Goal: Information Seeking & Learning: Learn about a topic

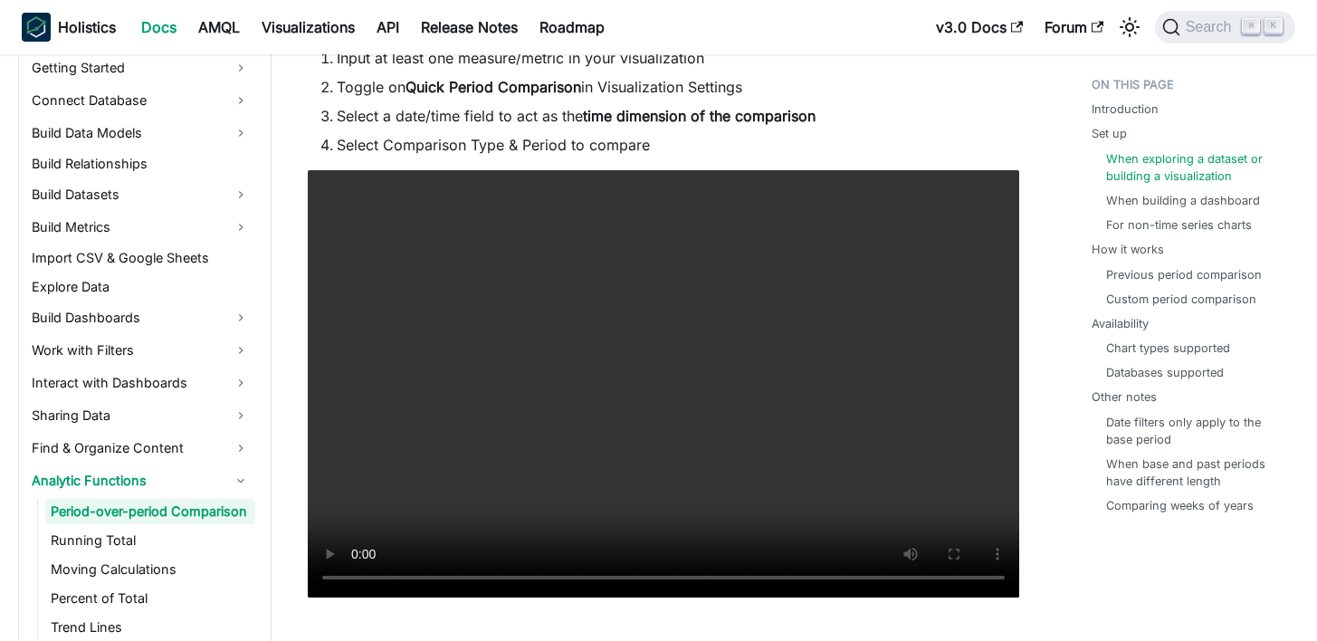
scroll to position [2585, 0]
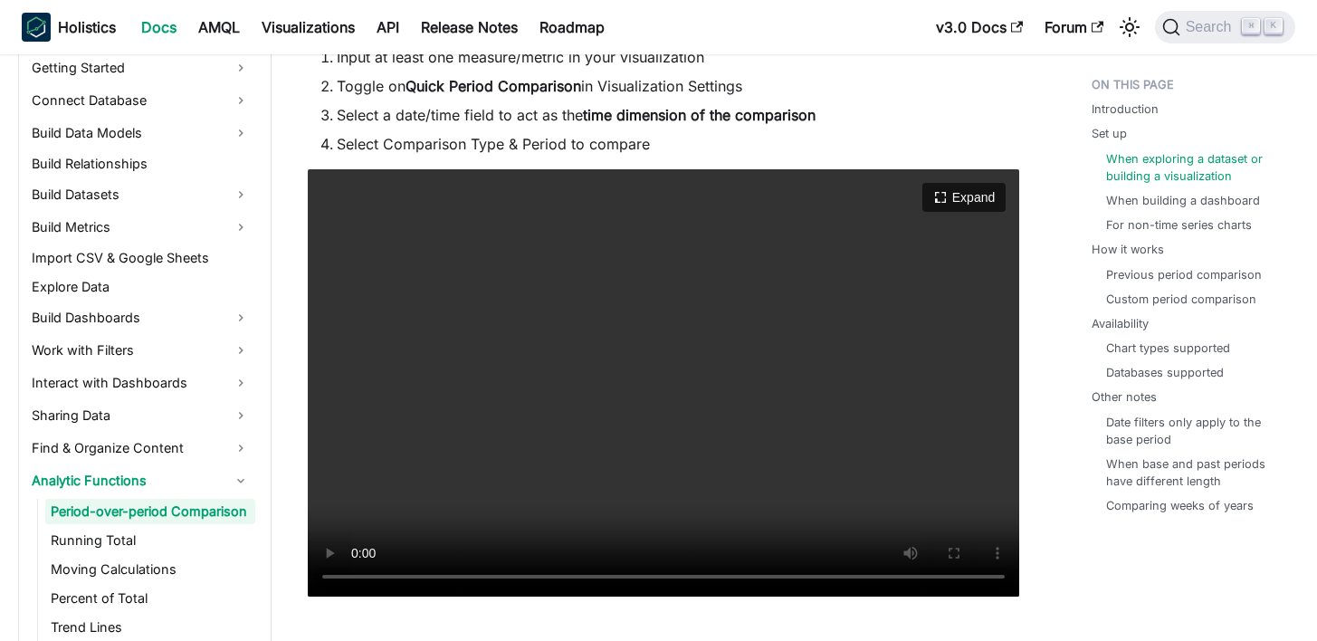
click at [684, 335] on video "Your browser does not support embedding video, but you can download it ." at bounding box center [663, 382] width 711 height 427
click at [696, 415] on video "Your browser does not support embedding video, but you can download it ." at bounding box center [663, 382] width 711 height 427
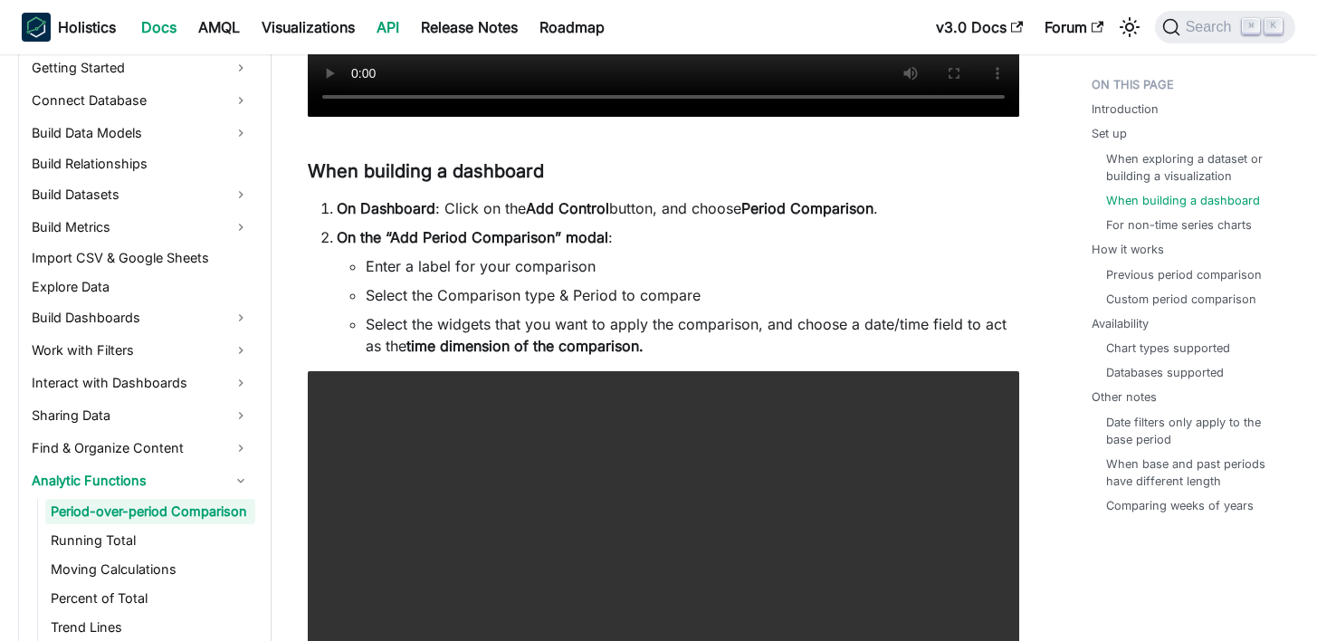
scroll to position [3114, 0]
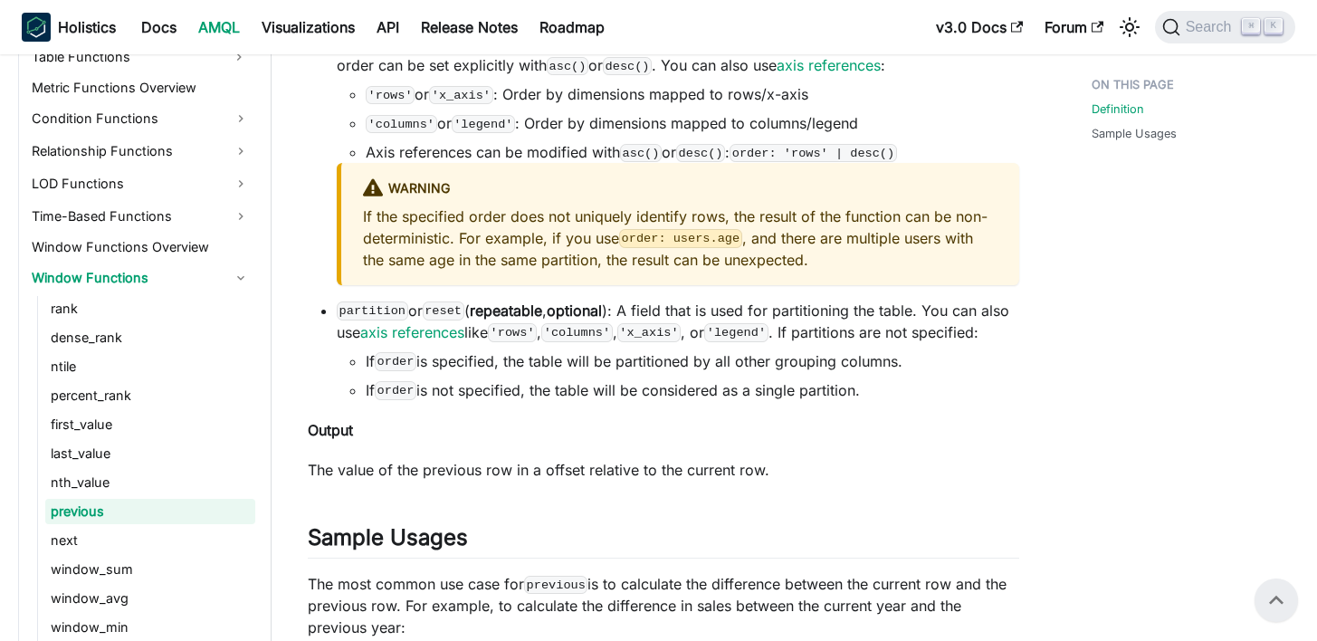
scroll to position [886, 0]
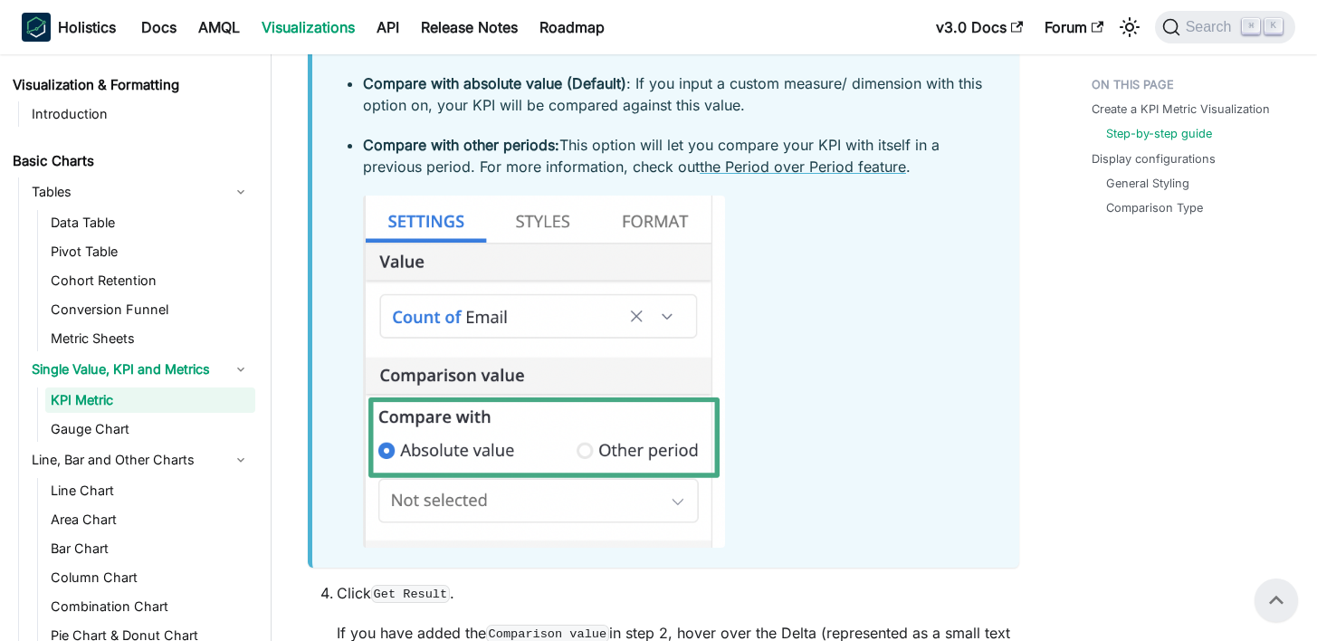
scroll to position [1443, 0]
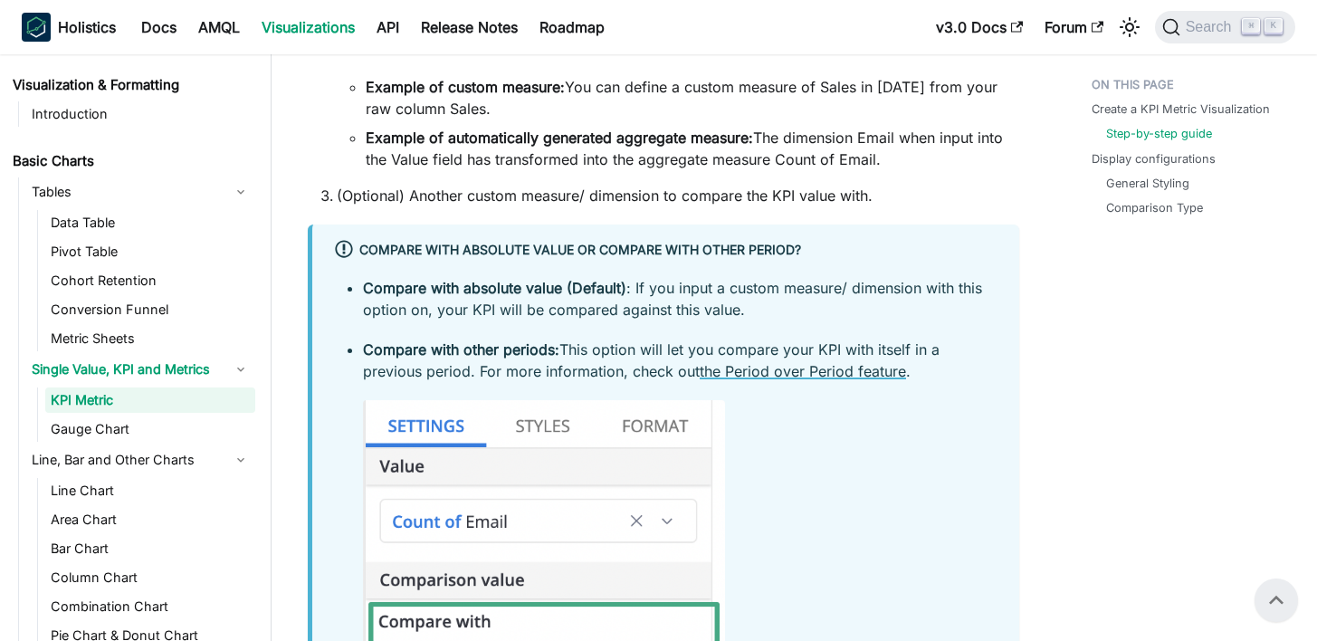
click at [804, 370] on link "the Period over Period feature" at bounding box center [803, 371] width 206 height 18
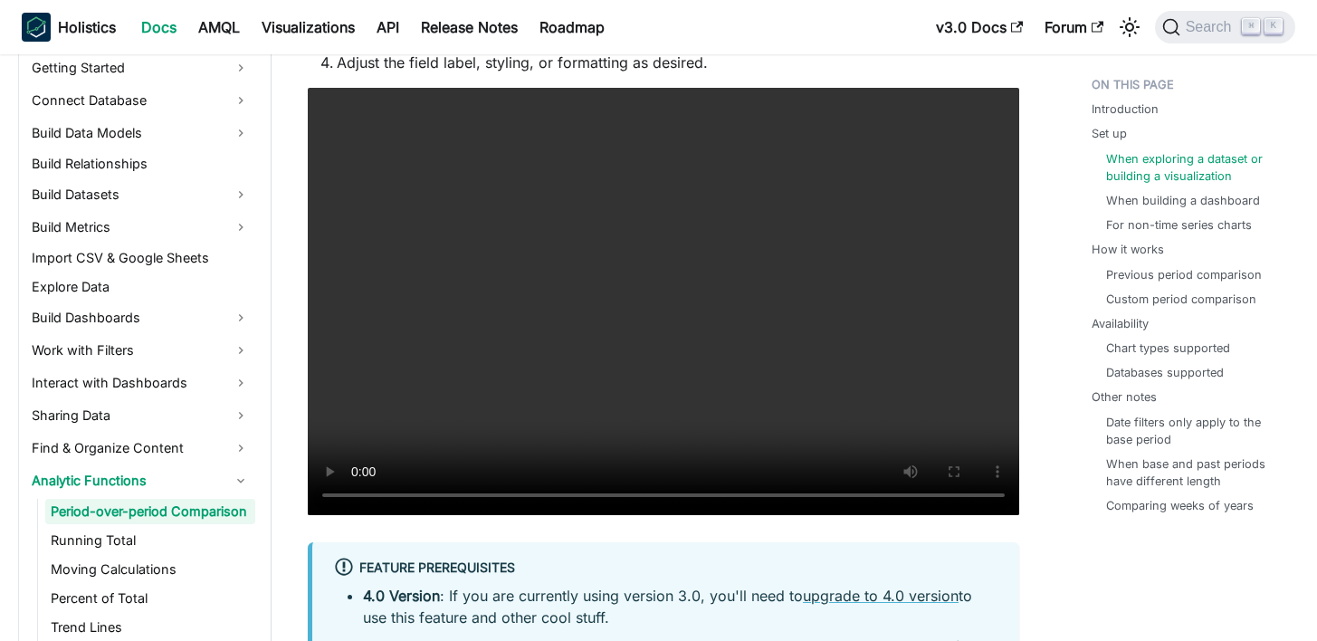
scroll to position [1809, 0]
